Goal: Check status: Check status

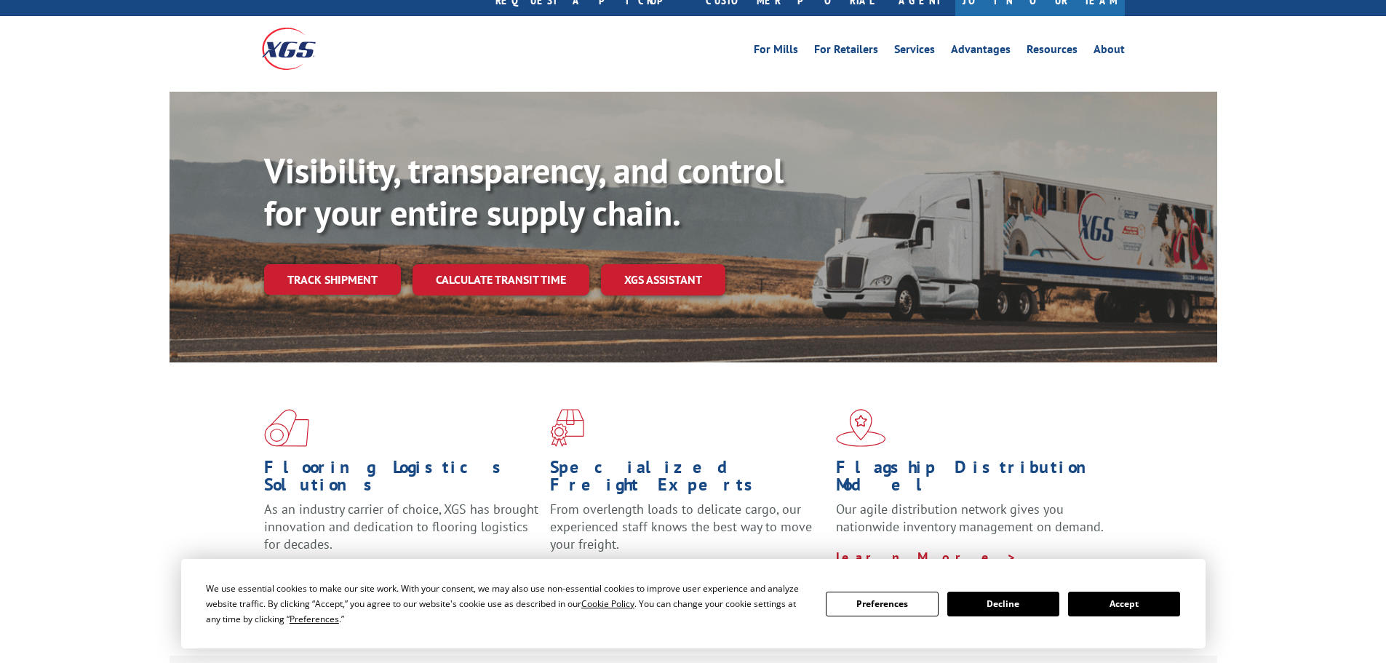
scroll to position [73, 0]
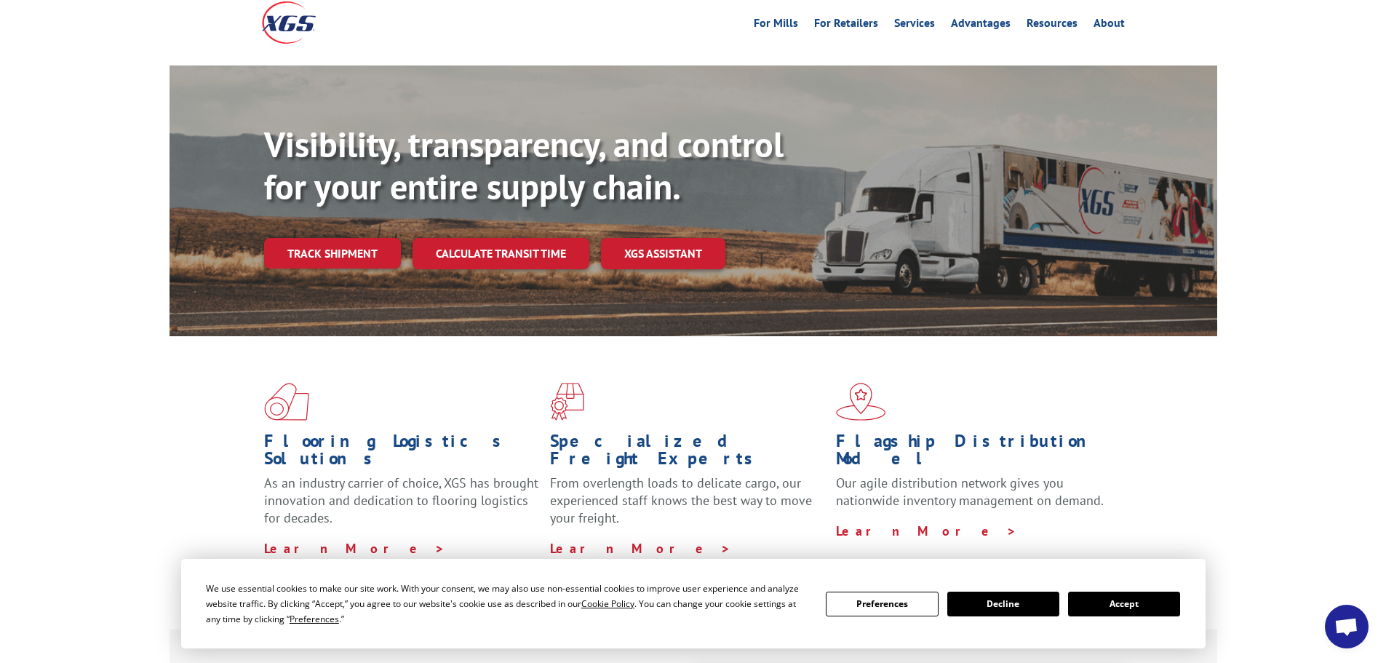
click at [1150, 603] on button "Accept" at bounding box center [1124, 603] width 112 height 25
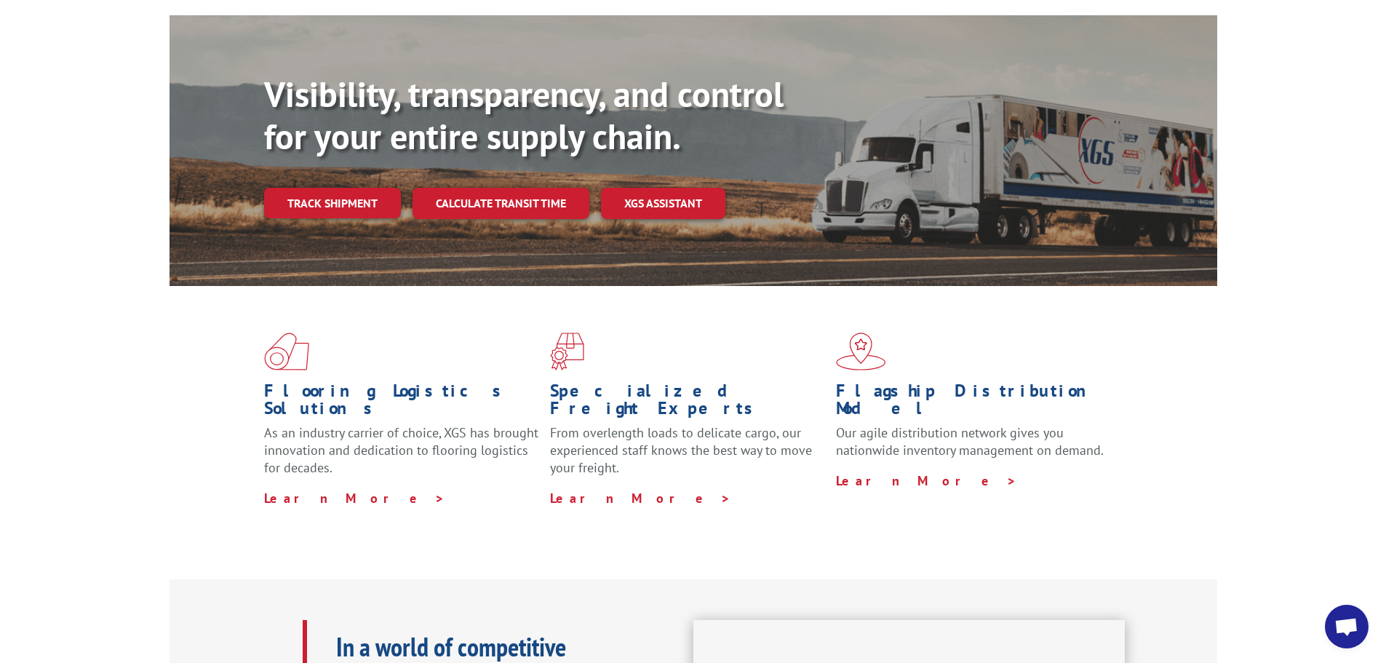
scroll to position [0, 0]
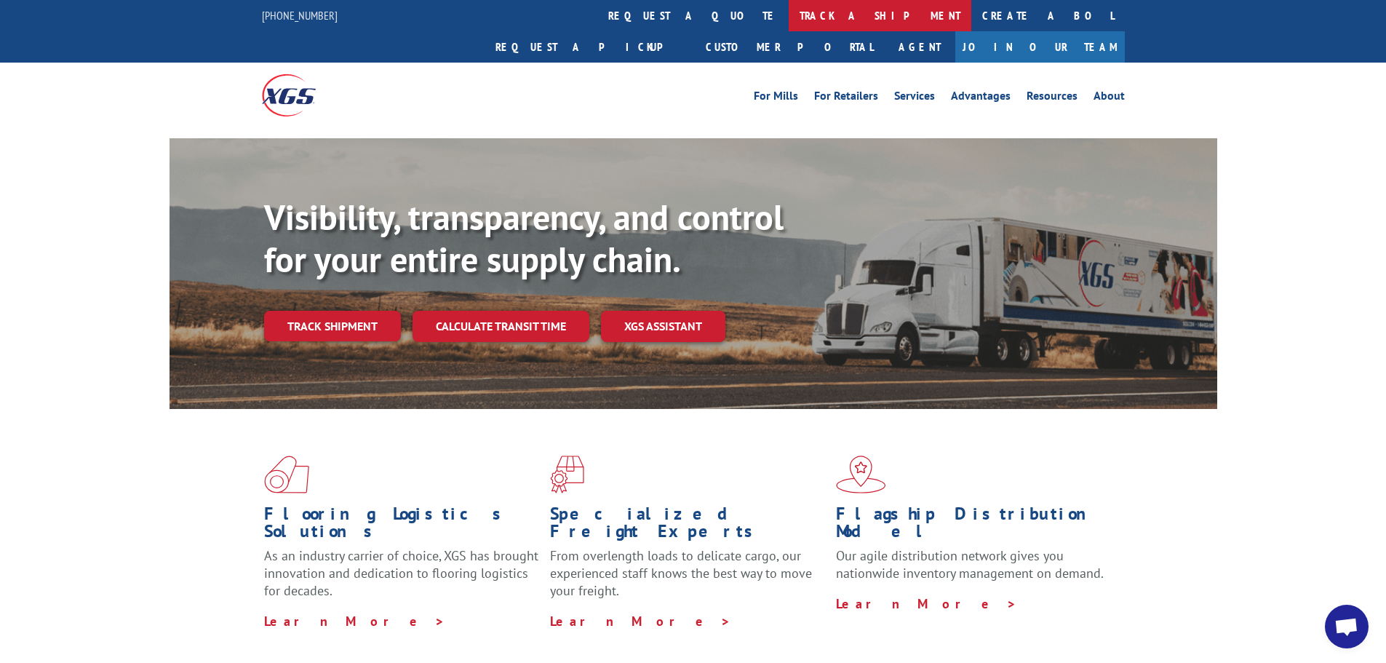
click at [788, 14] on link "track a shipment" at bounding box center [879, 15] width 183 height 31
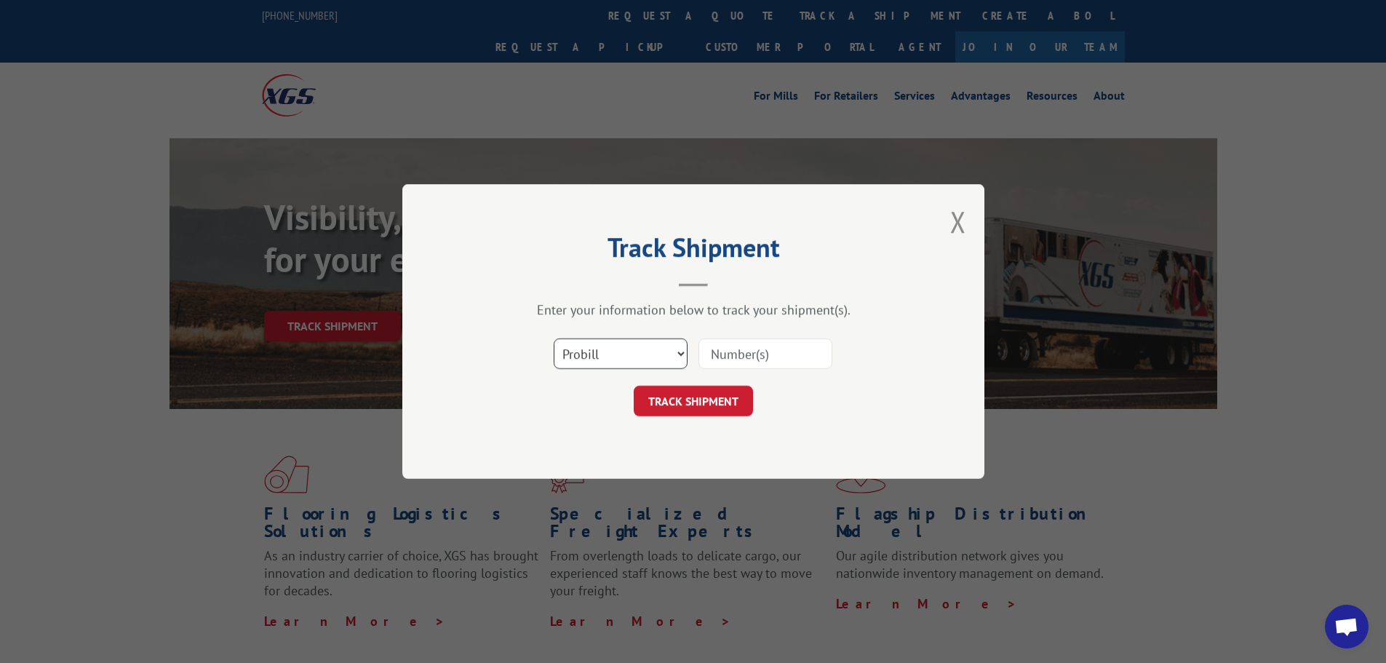
click at [630, 351] on select "Select category... Probill BOL PO" at bounding box center [620, 353] width 134 height 31
select select "bol"
click at [553, 338] on select "Select category... Probill BOL PO" at bounding box center [620, 353] width 134 height 31
click at [725, 347] on input at bounding box center [765, 353] width 134 height 31
type input "5618798"
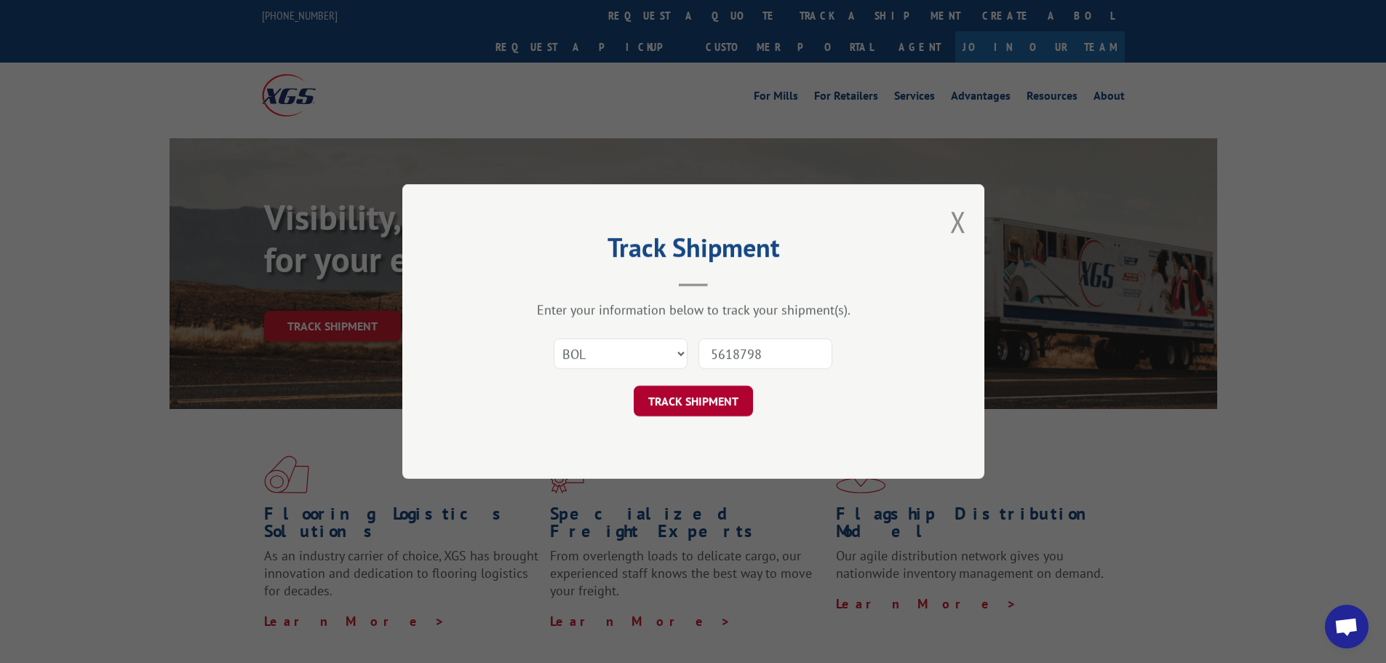
click at [664, 414] on button "TRACK SHIPMENT" at bounding box center [692, 400] width 119 height 31
